Goal: Information Seeking & Learning: Learn about a topic

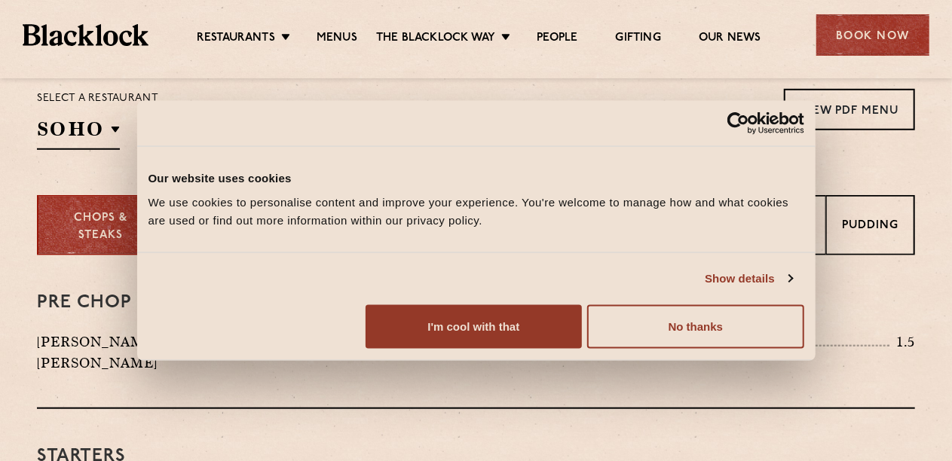
scroll to position [513, 0]
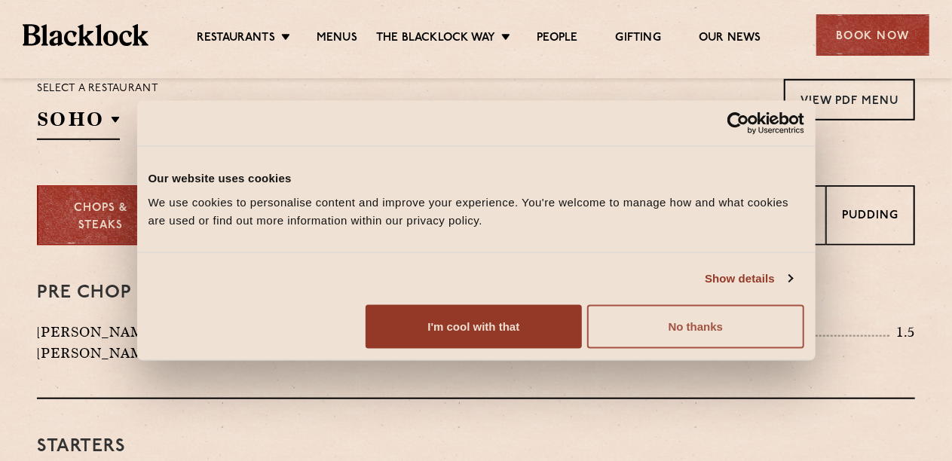
click at [803, 348] on button "No thanks" at bounding box center [695, 326] width 216 height 44
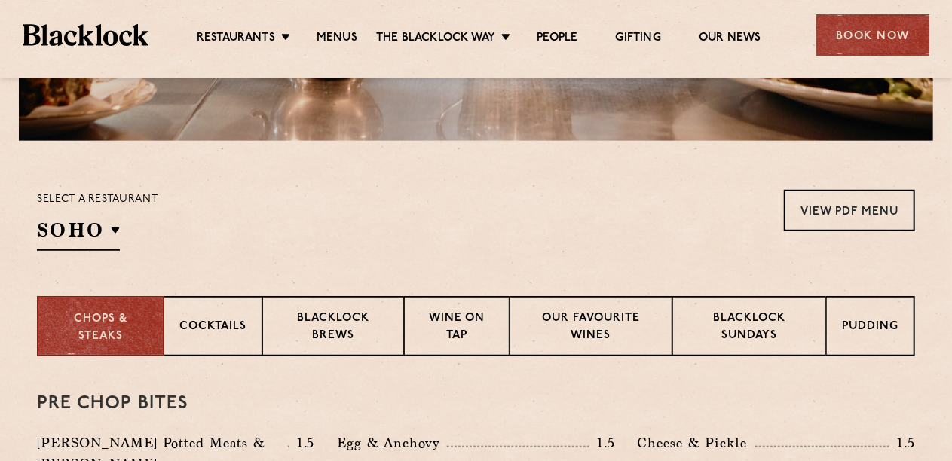
scroll to position [403, 0]
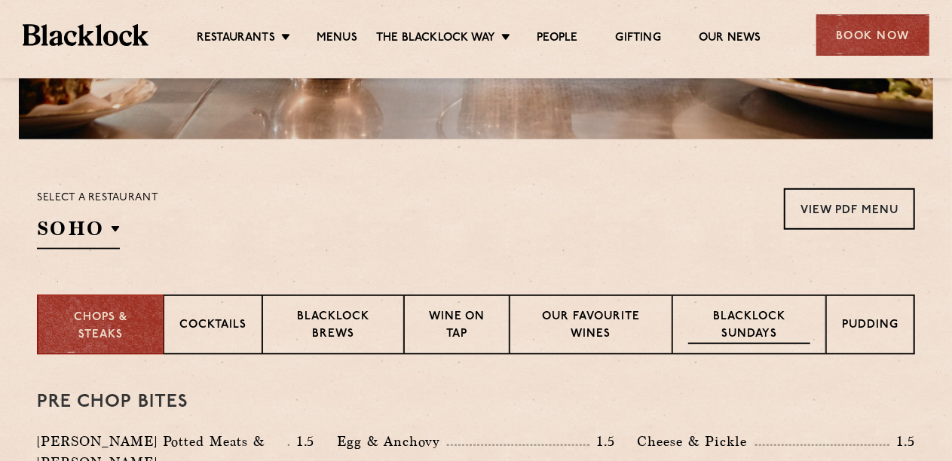
click at [760, 326] on p "Blacklock Sundays" at bounding box center [749, 326] width 122 height 35
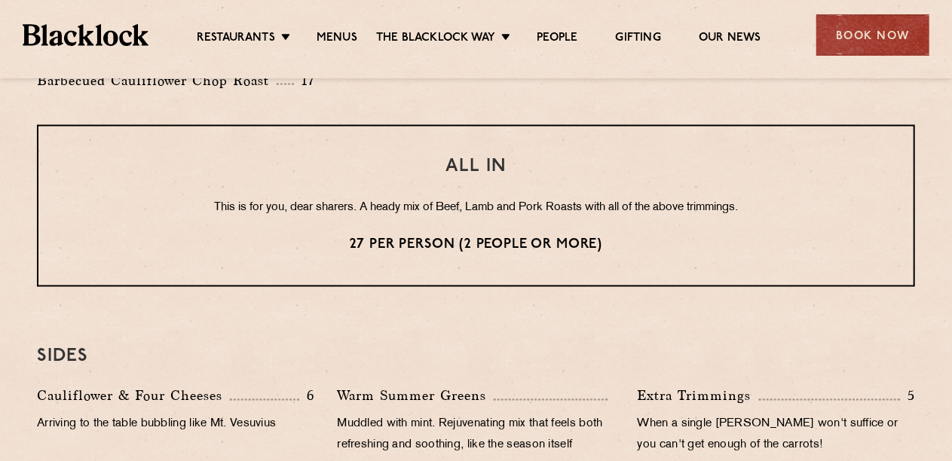
scroll to position [1252, 0]
click at [497, 237] on p "27 per person (2 people or more)" at bounding box center [476, 245] width 815 height 20
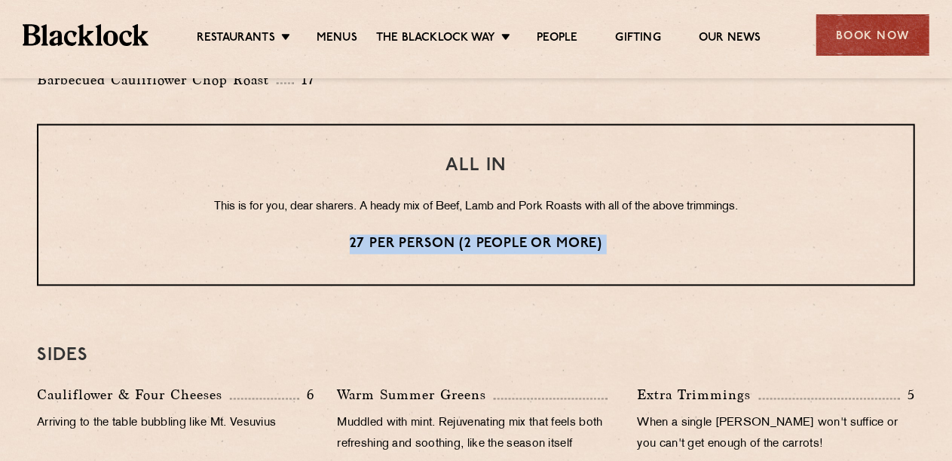
click at [497, 237] on p "27 per person (2 people or more)" at bounding box center [476, 245] width 815 height 20
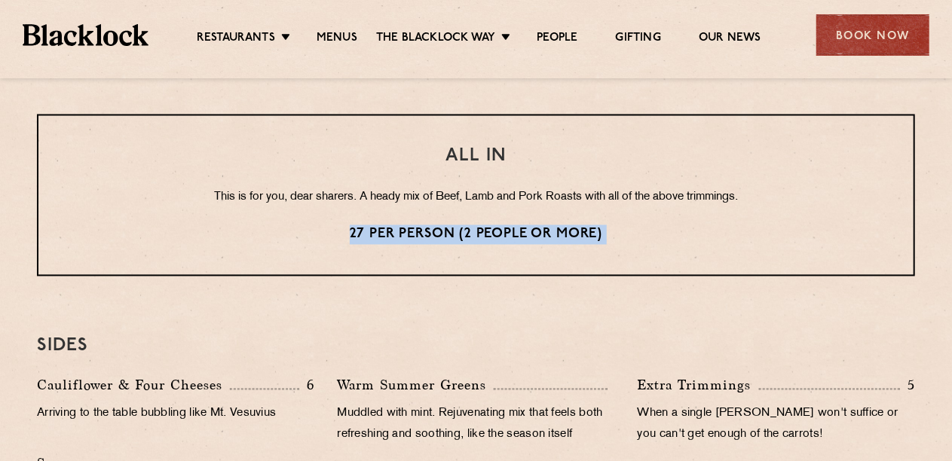
scroll to position [1261, 0]
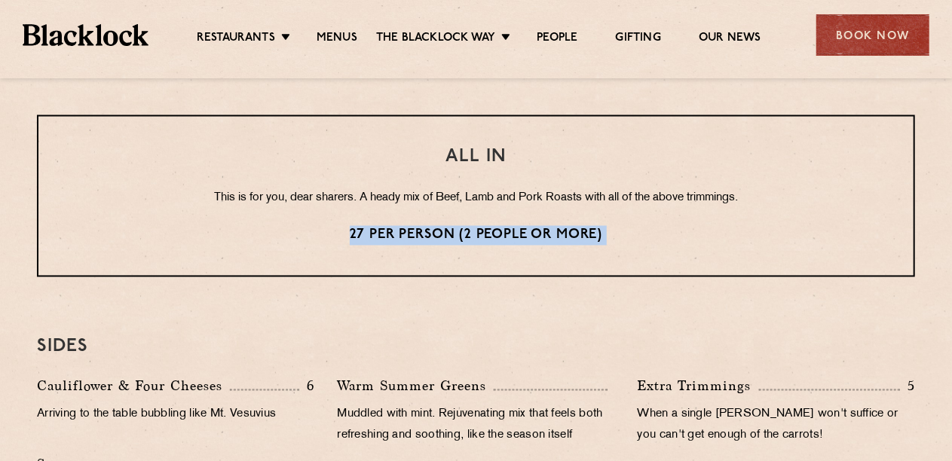
click at [497, 237] on p "27 per person (2 people or more)" at bounding box center [476, 236] width 815 height 20
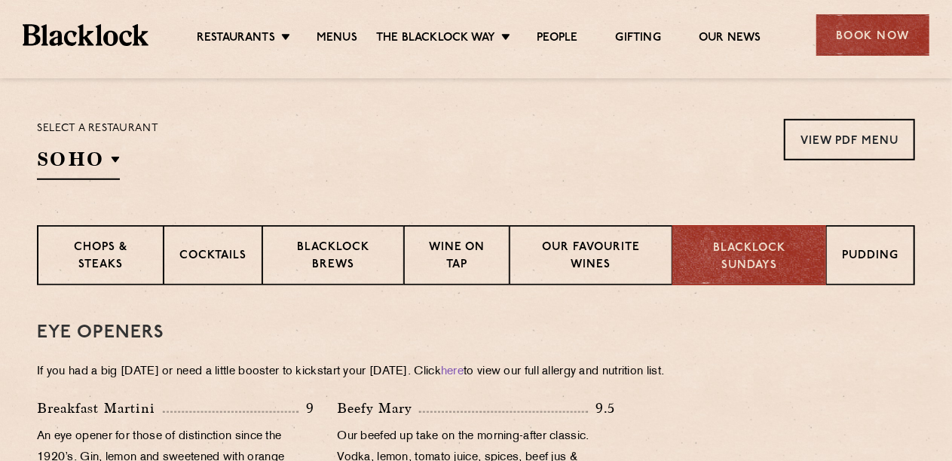
scroll to position [487, 0]
